Goal: Navigation & Orientation: Find specific page/section

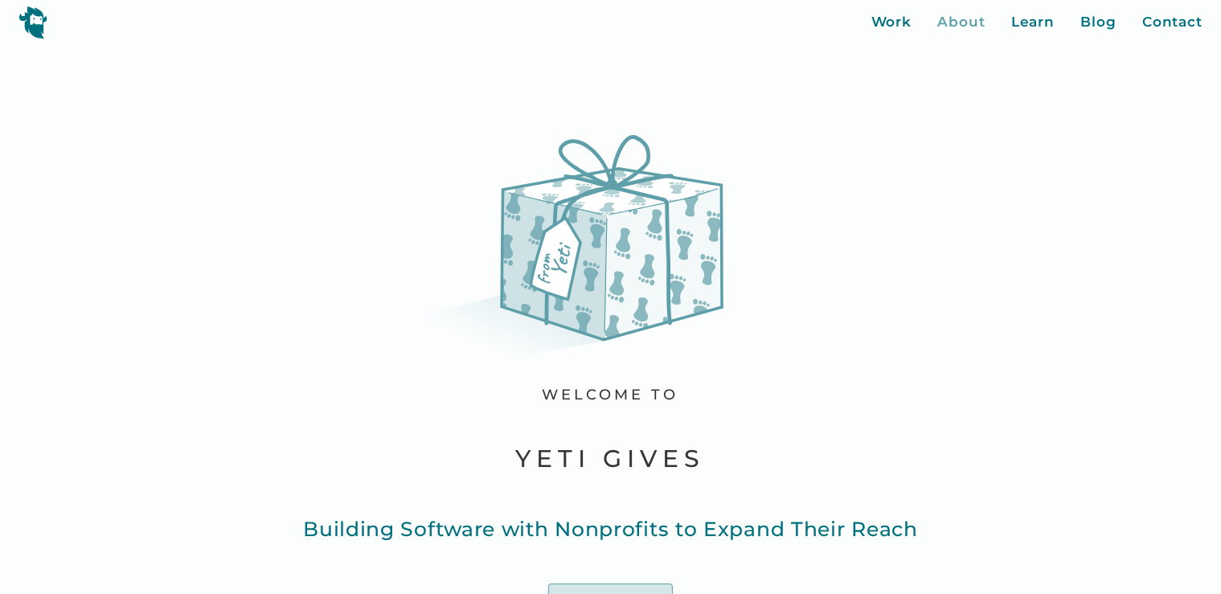
click at [951, 21] on div "About" at bounding box center [962, 22] width 48 height 21
